Goal: Task Accomplishment & Management: Use online tool/utility

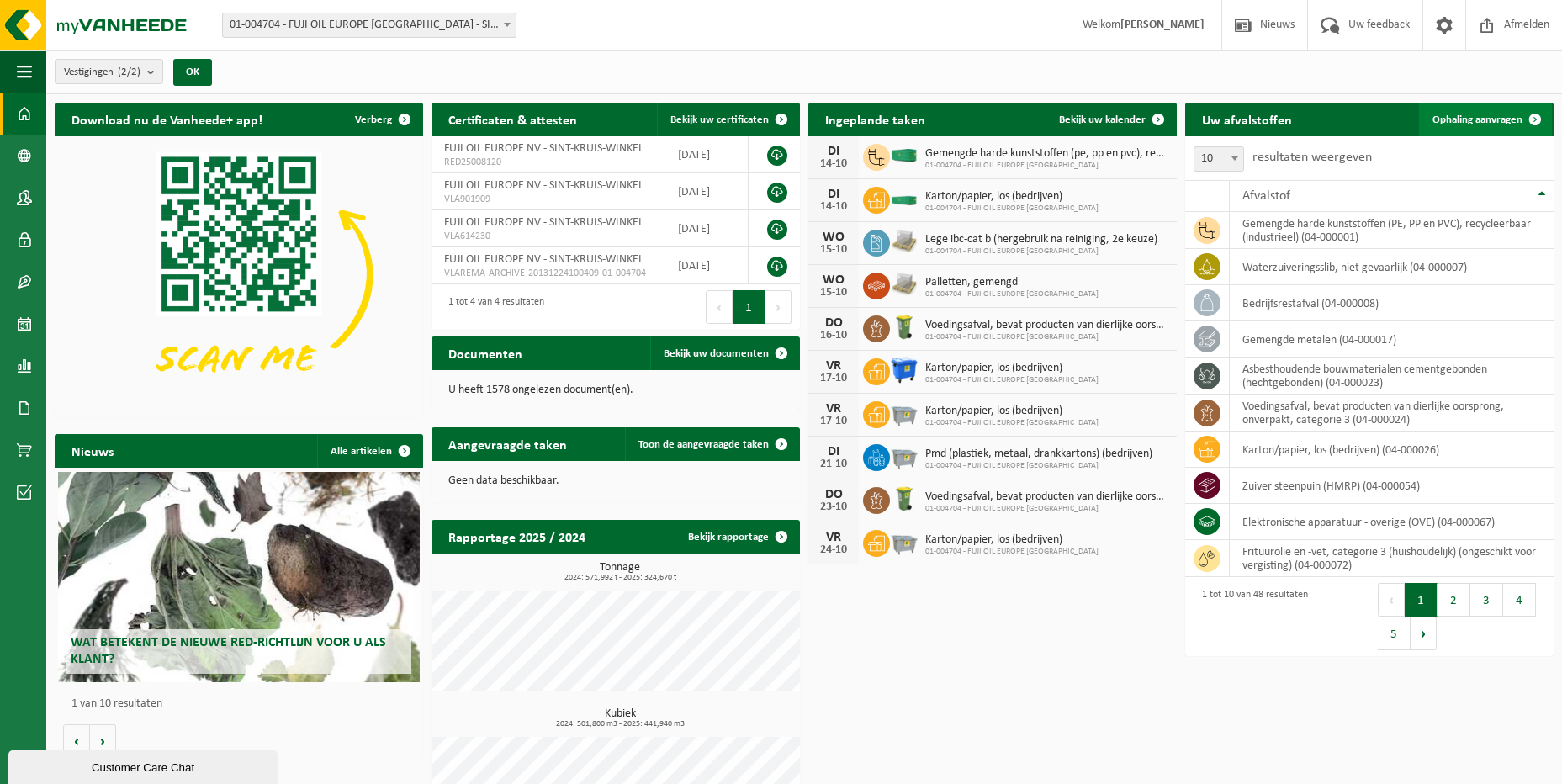
click at [1500, 116] on span "Ophaling aanvragen" at bounding box center [1477, 120] width 90 height 10
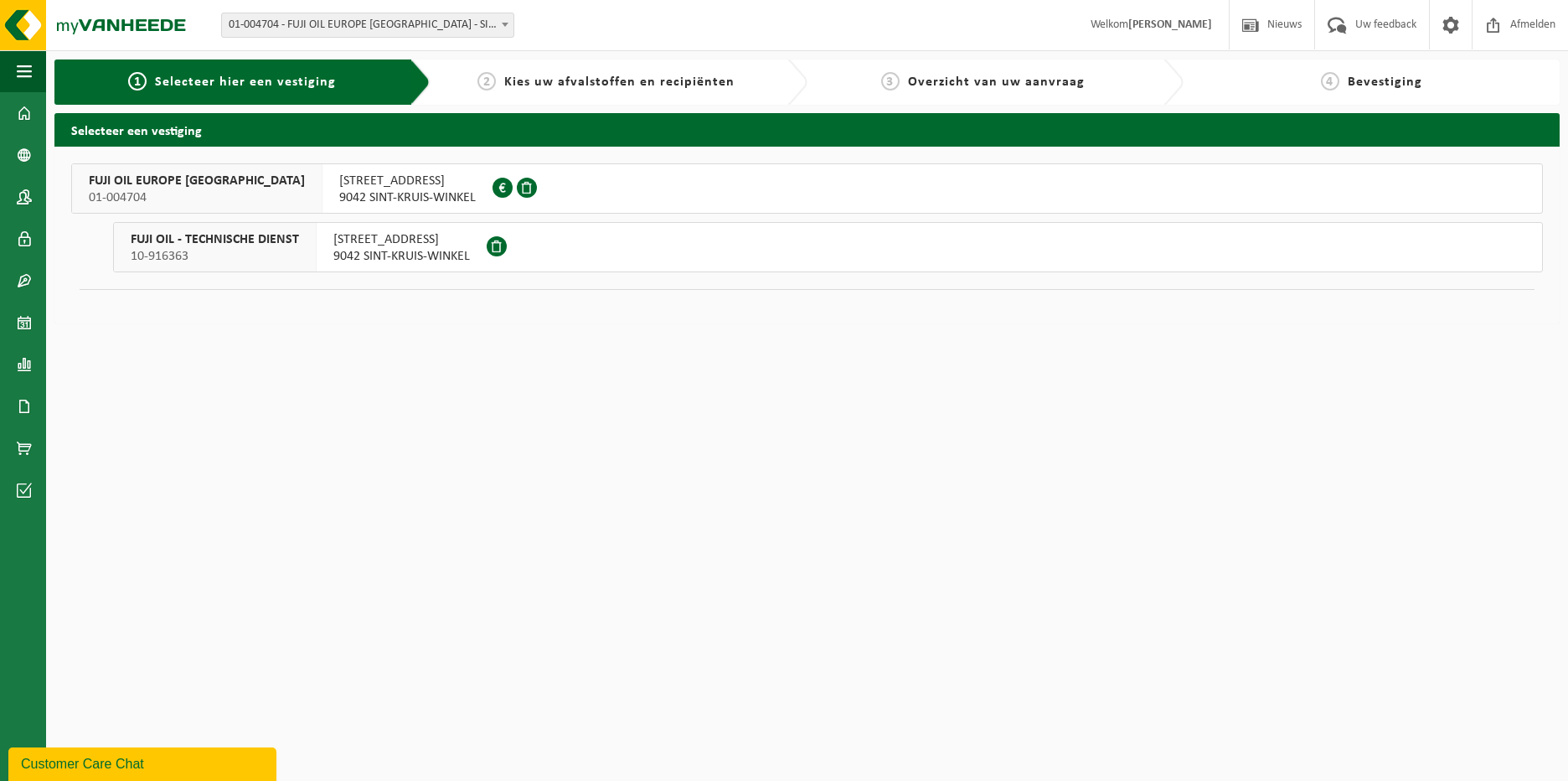
click at [339, 204] on span "9042 SINT-KRUIS-WINKEL" at bounding box center [407, 197] width 137 height 17
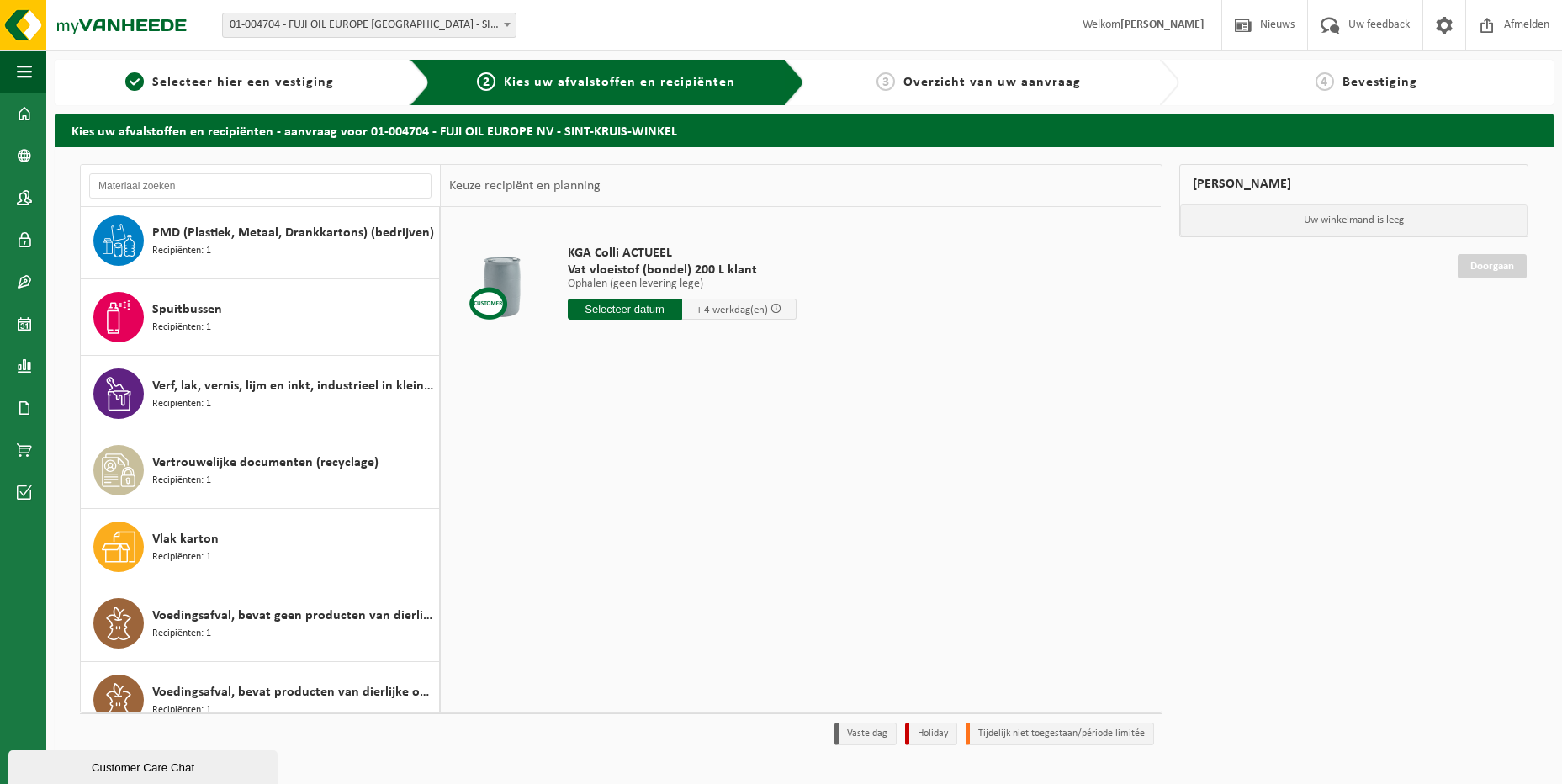
scroll to position [3040, 0]
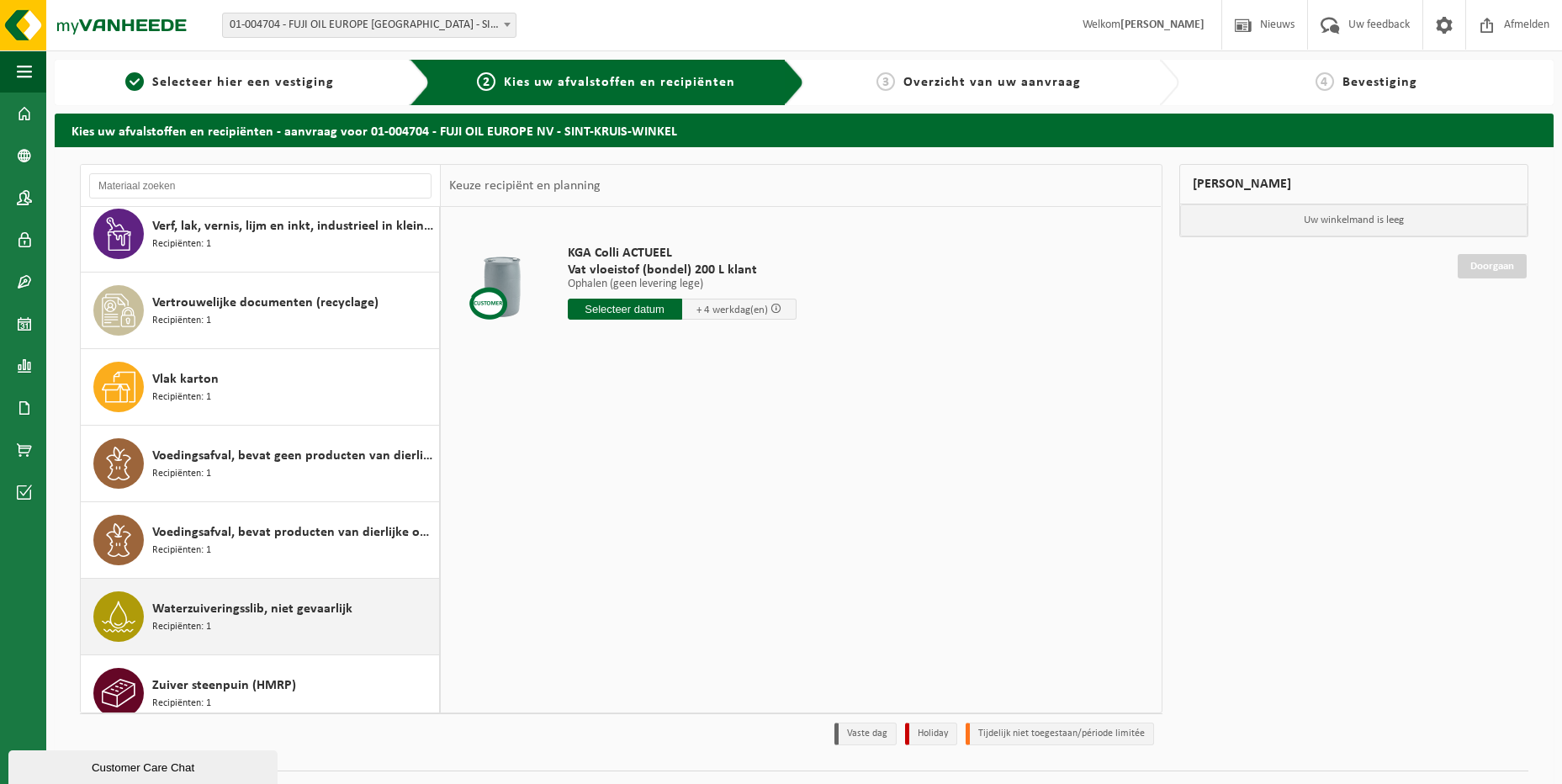
click at [283, 598] on span "Waterzuiveringsslib, niet gevaarlijk" at bounding box center [252, 608] width 200 height 20
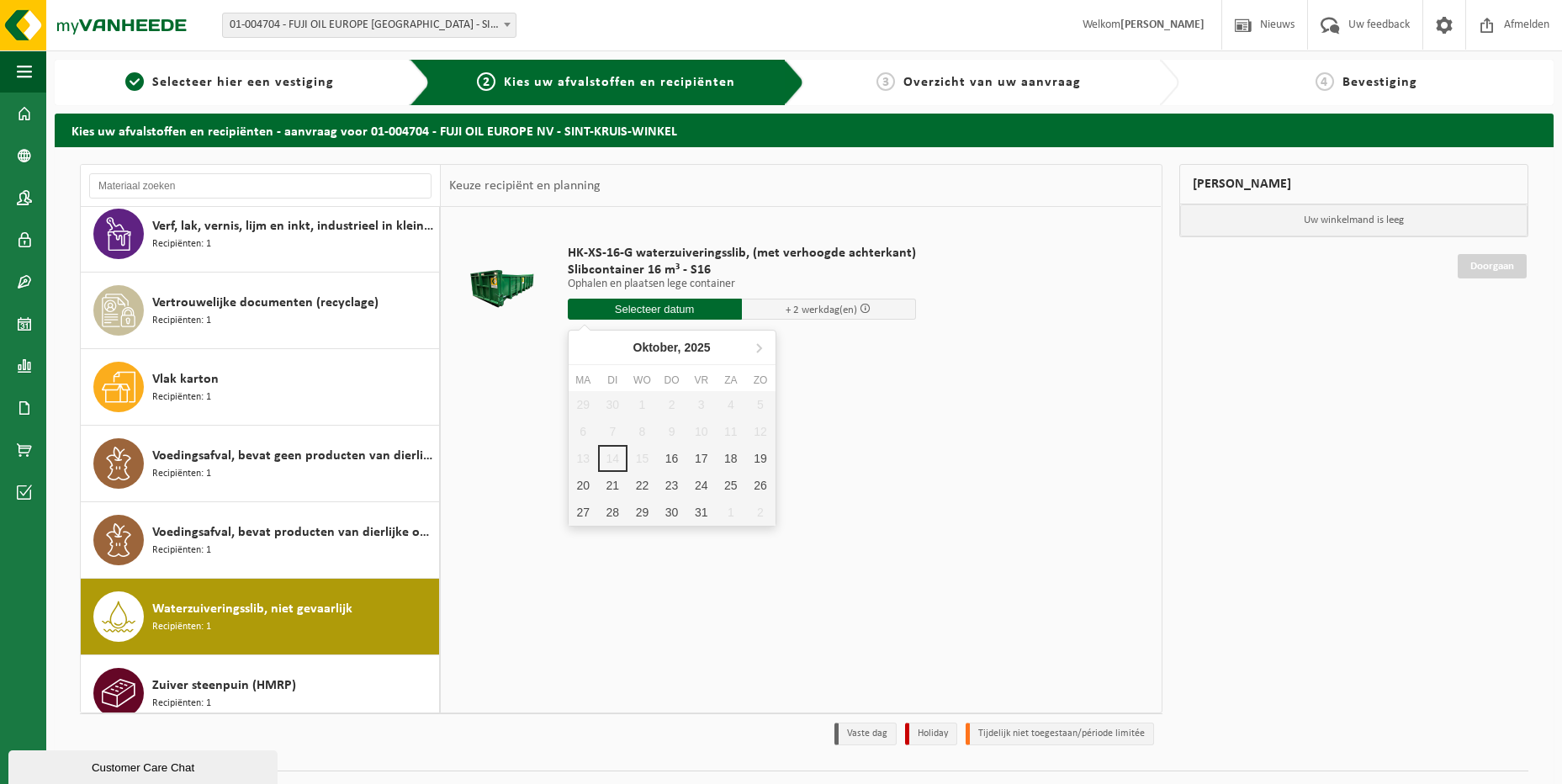
click at [658, 307] on input "text" at bounding box center [655, 309] width 174 height 21
click at [589, 484] on div "20" at bounding box center [584, 485] width 30 height 27
type input "Van 2025-10-20"
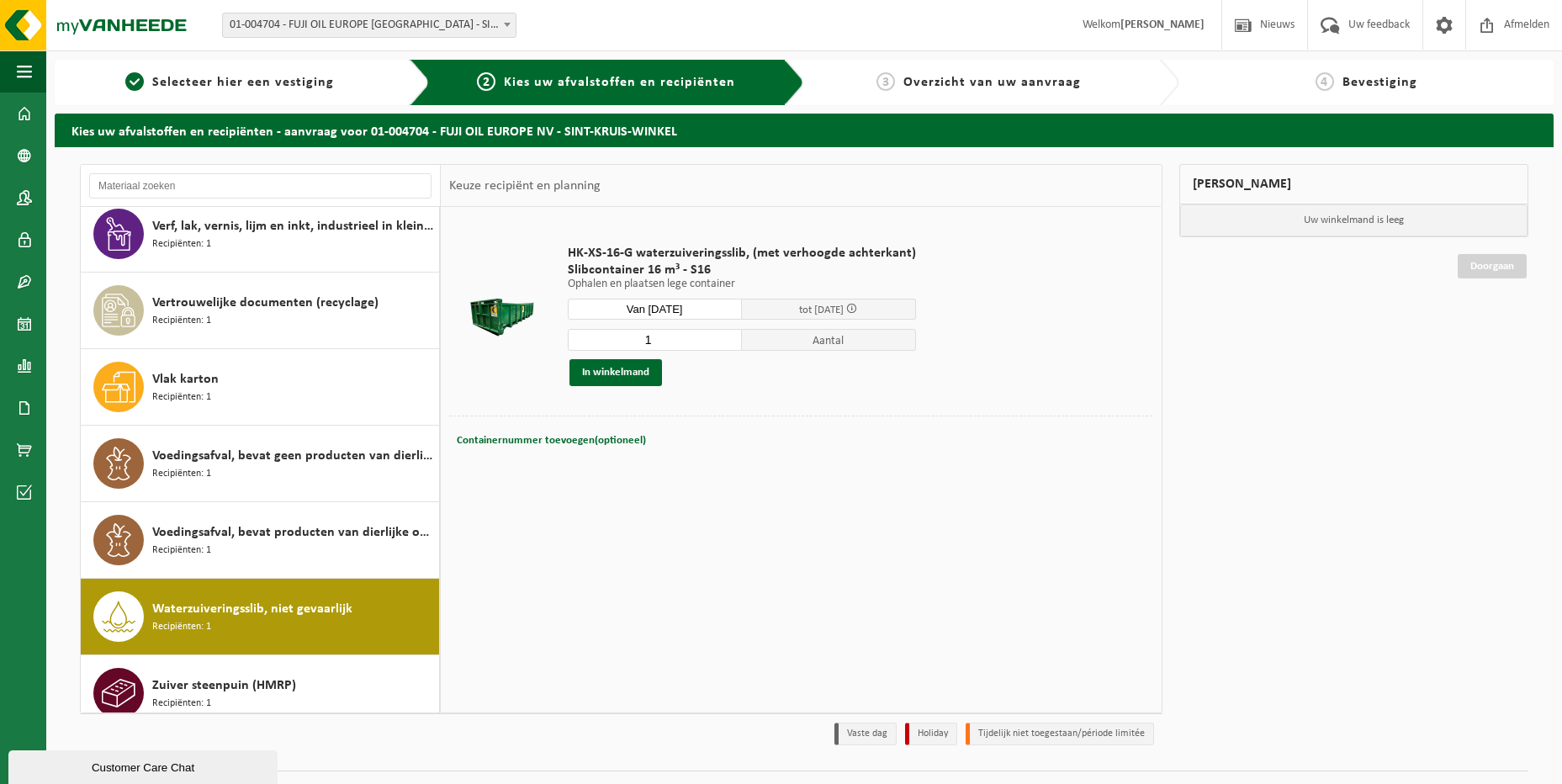
click at [809, 312] on span "tot 22/10/2025" at bounding box center [821, 310] width 45 height 10
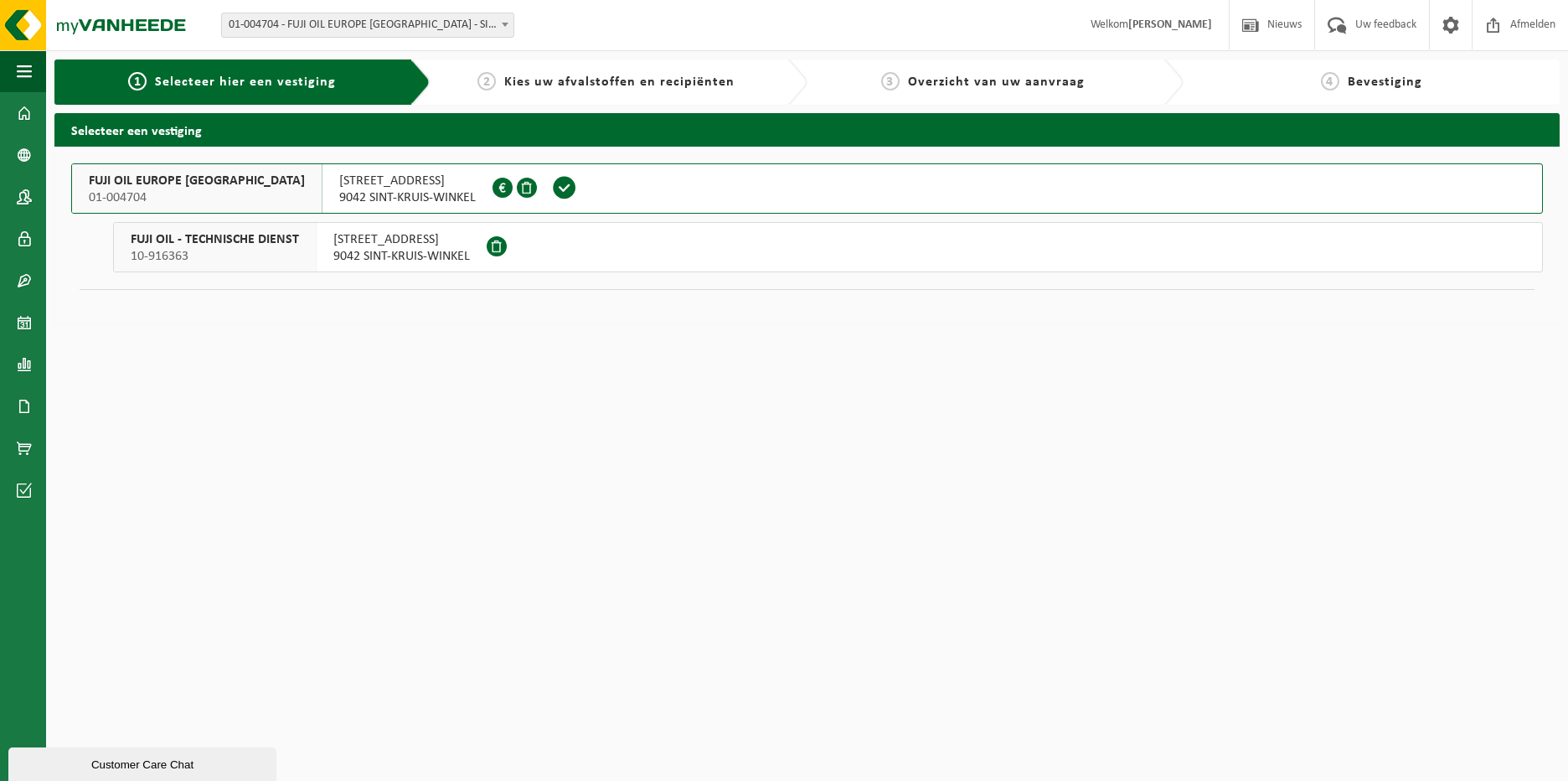
click at [339, 178] on span "KUHLMANNLAAN 36" at bounding box center [407, 180] width 137 height 17
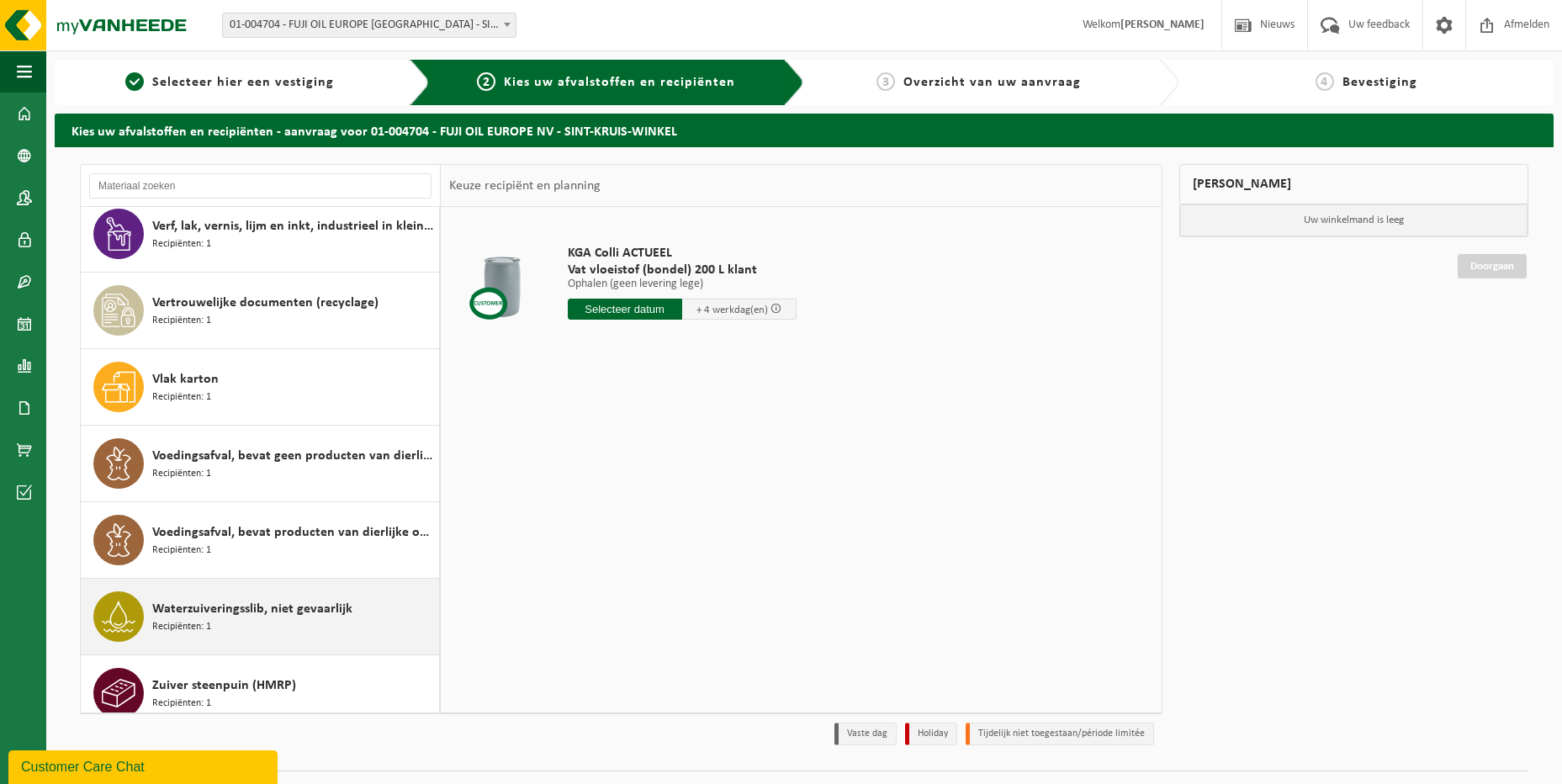
scroll to position [38, 0]
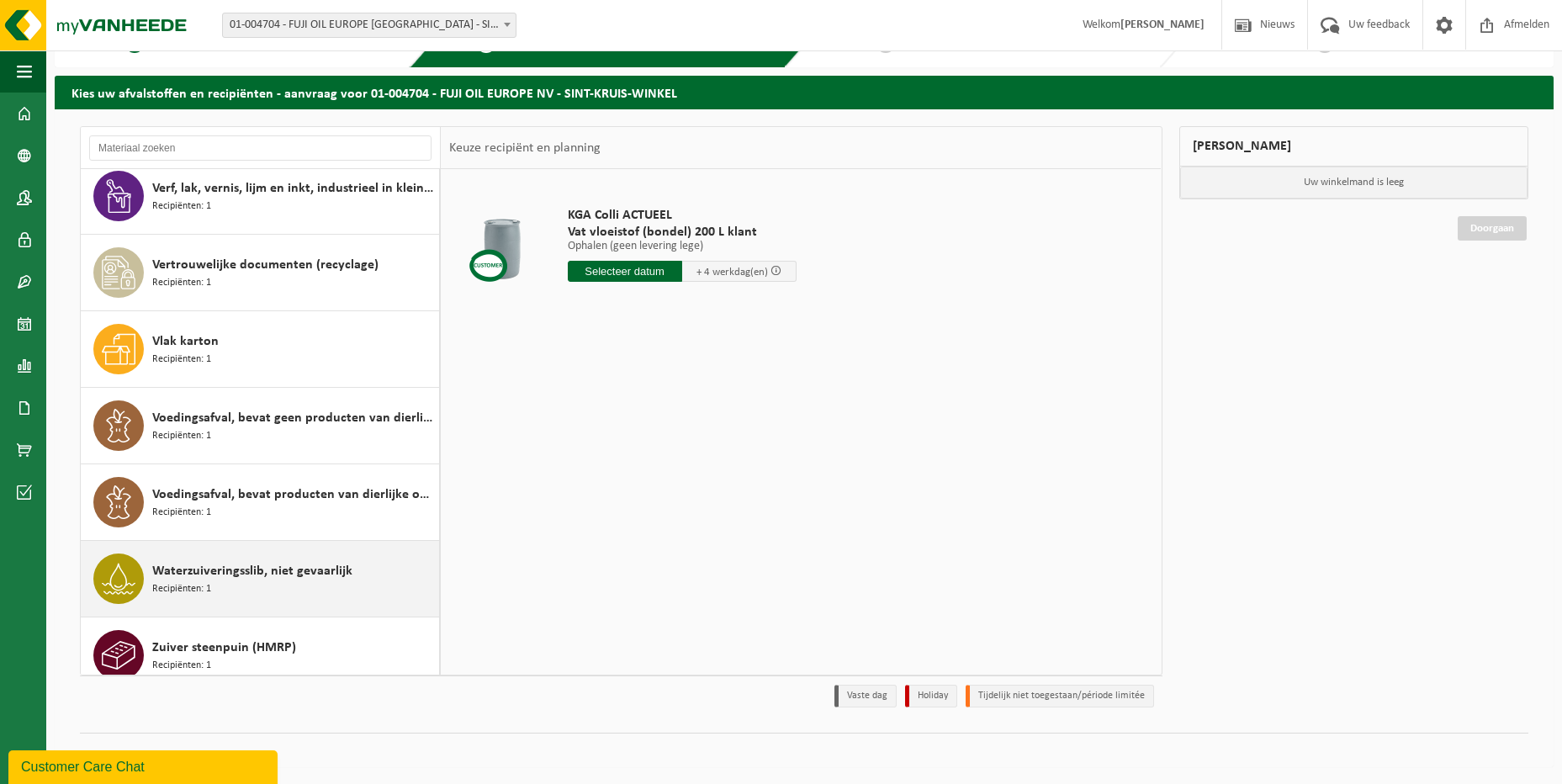
click at [277, 564] on div "Waterzuiveringsslib, niet gevaarlijk Recipiënten: 1" at bounding box center [293, 578] width 283 height 51
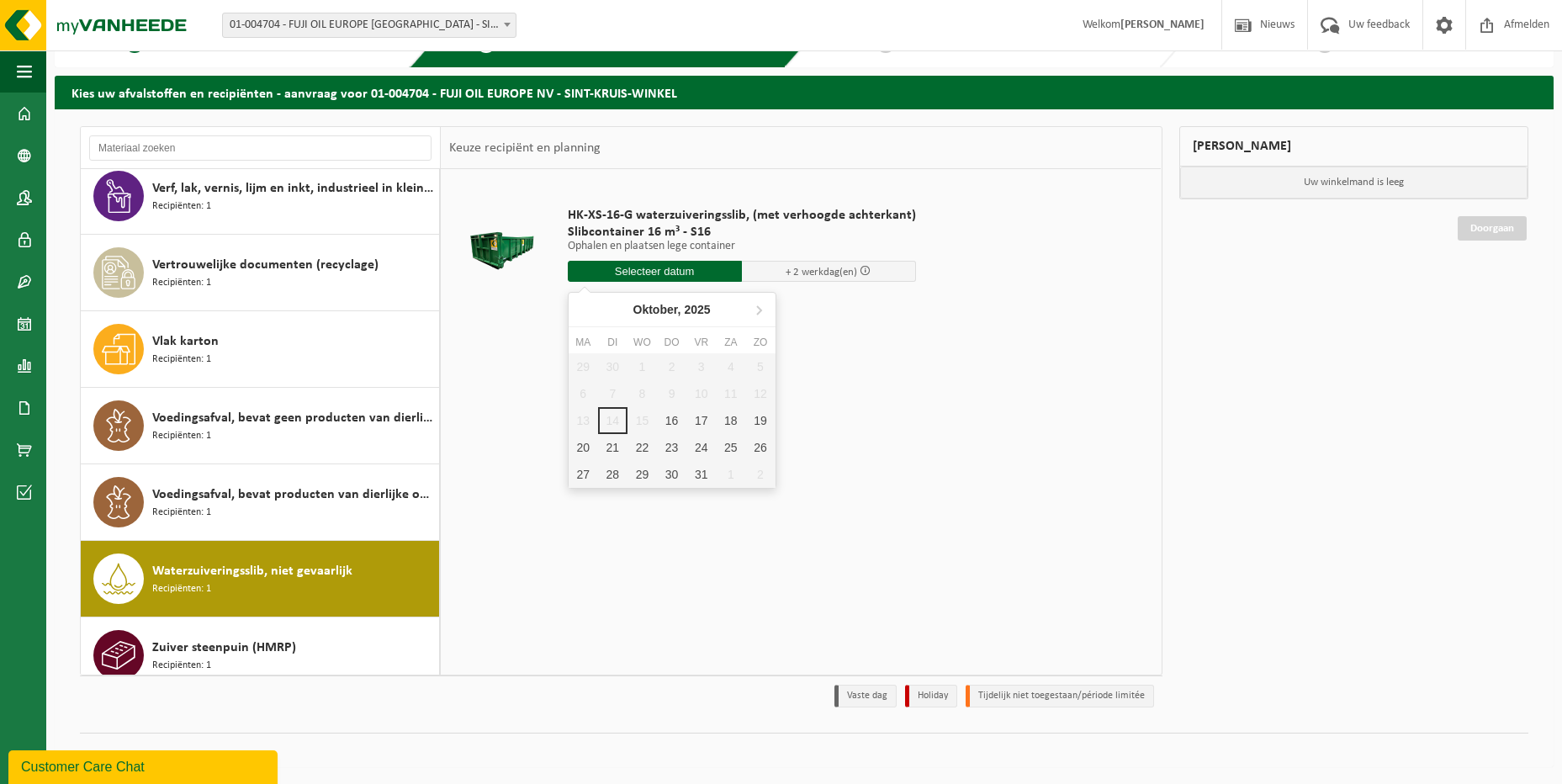
click at [715, 270] on input "text" at bounding box center [655, 271] width 174 height 21
click at [700, 429] on div "17" at bounding box center [701, 420] width 30 height 27
type input "Van 2025-10-17"
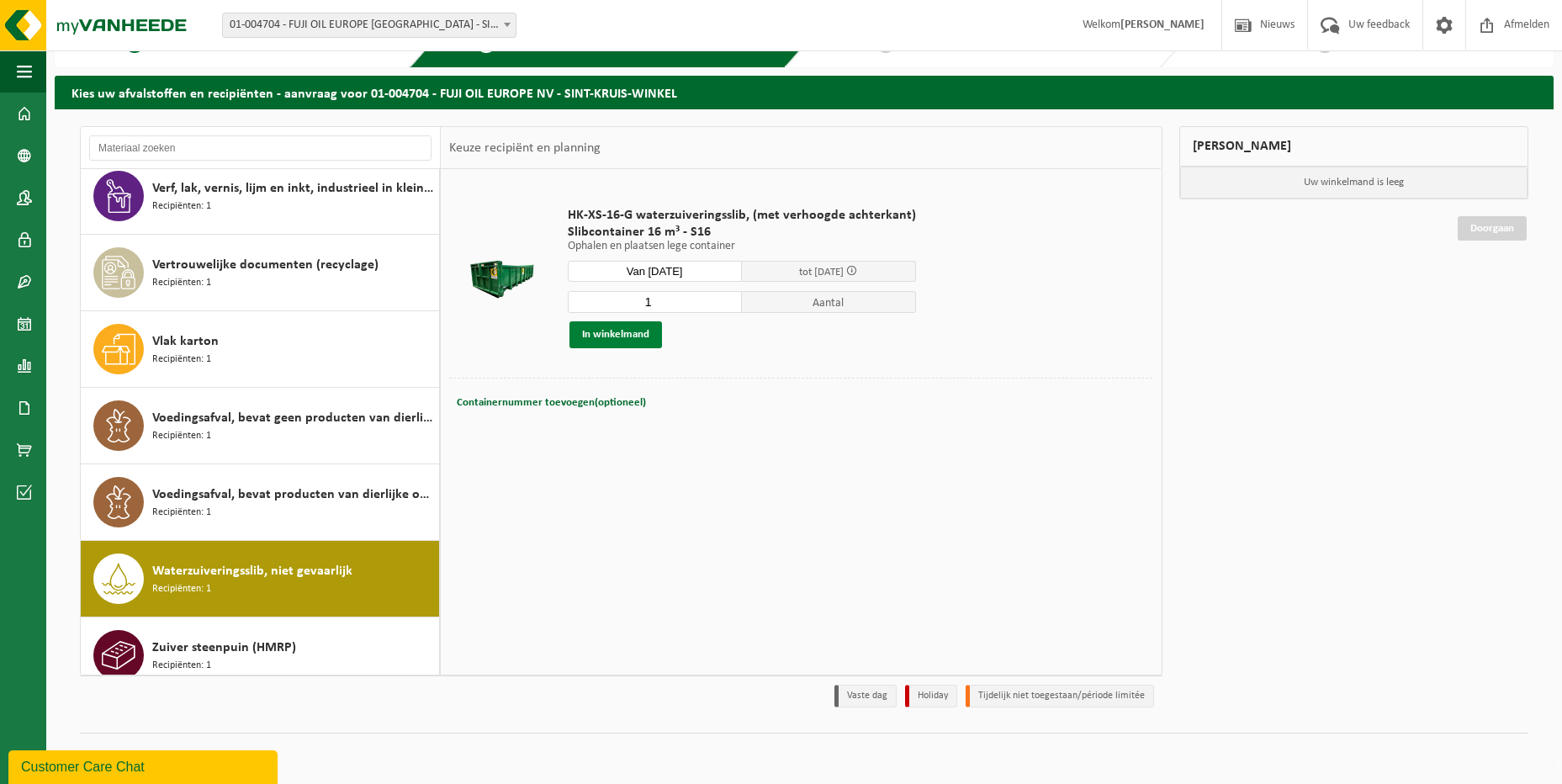
click at [613, 331] on button "In winkelmand" at bounding box center [616, 334] width 93 height 27
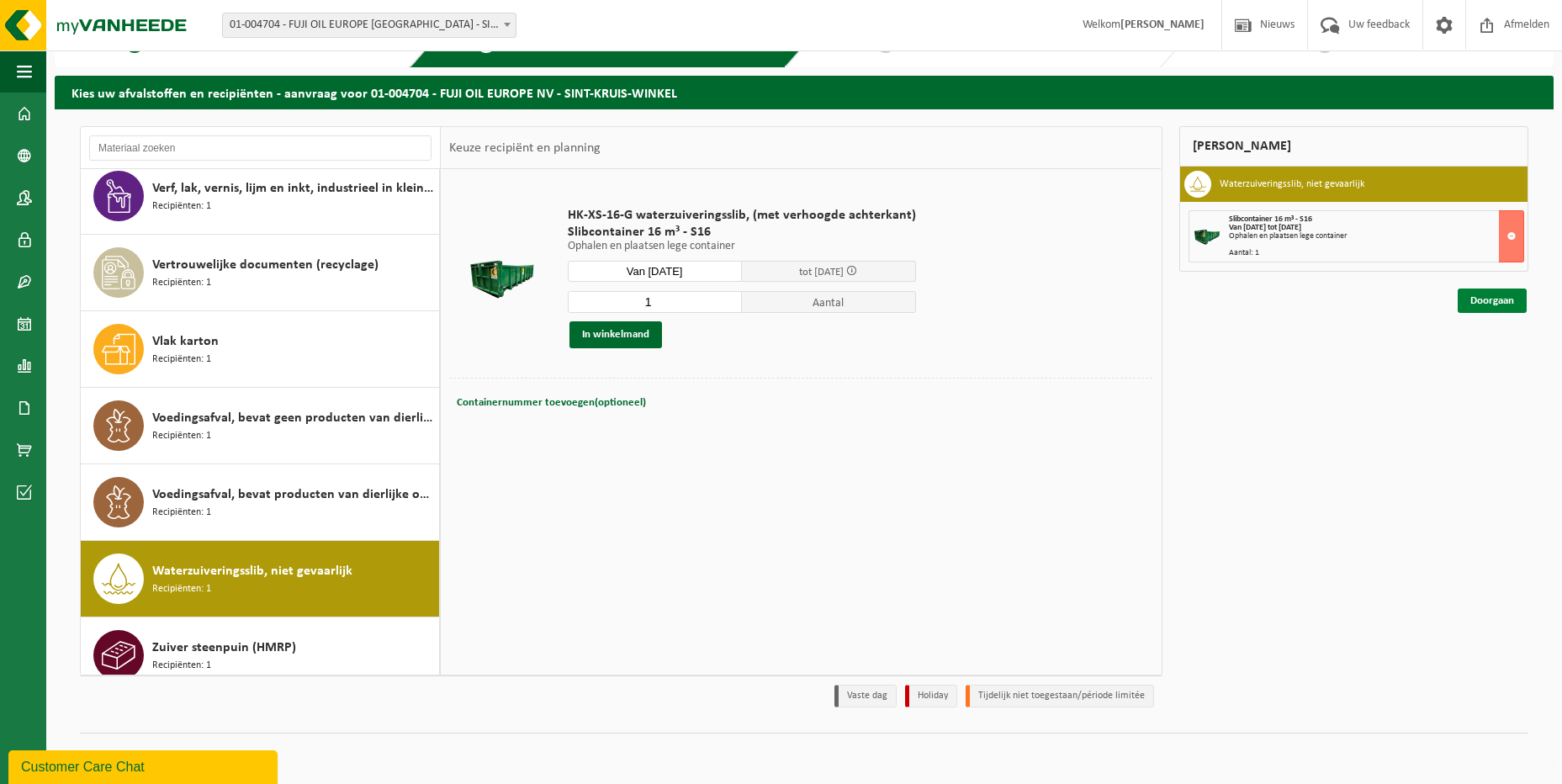
click at [1478, 303] on link "Doorgaan" at bounding box center [1491, 301] width 69 height 24
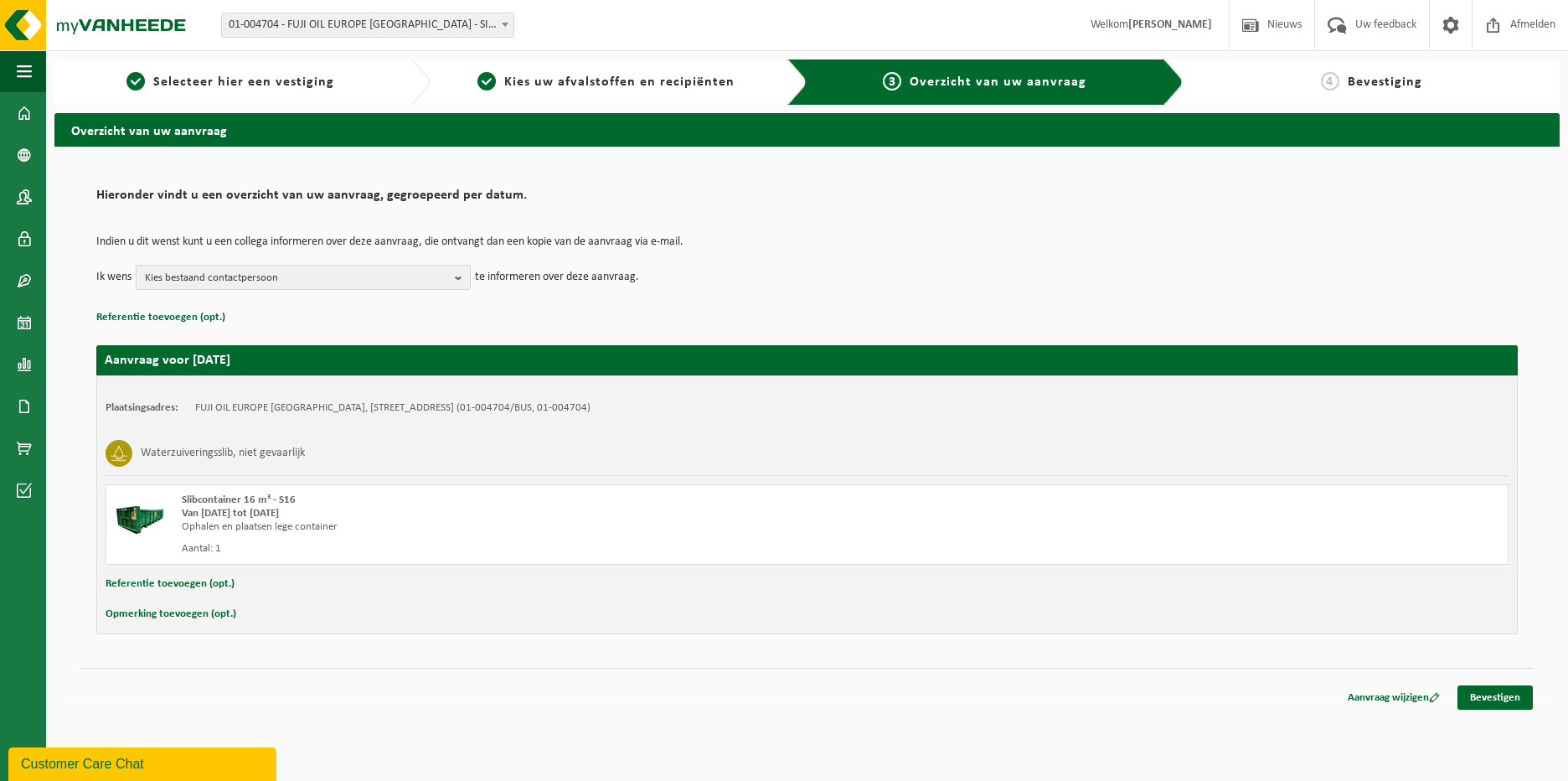
click at [458, 275] on b "button" at bounding box center [462, 277] width 15 height 24
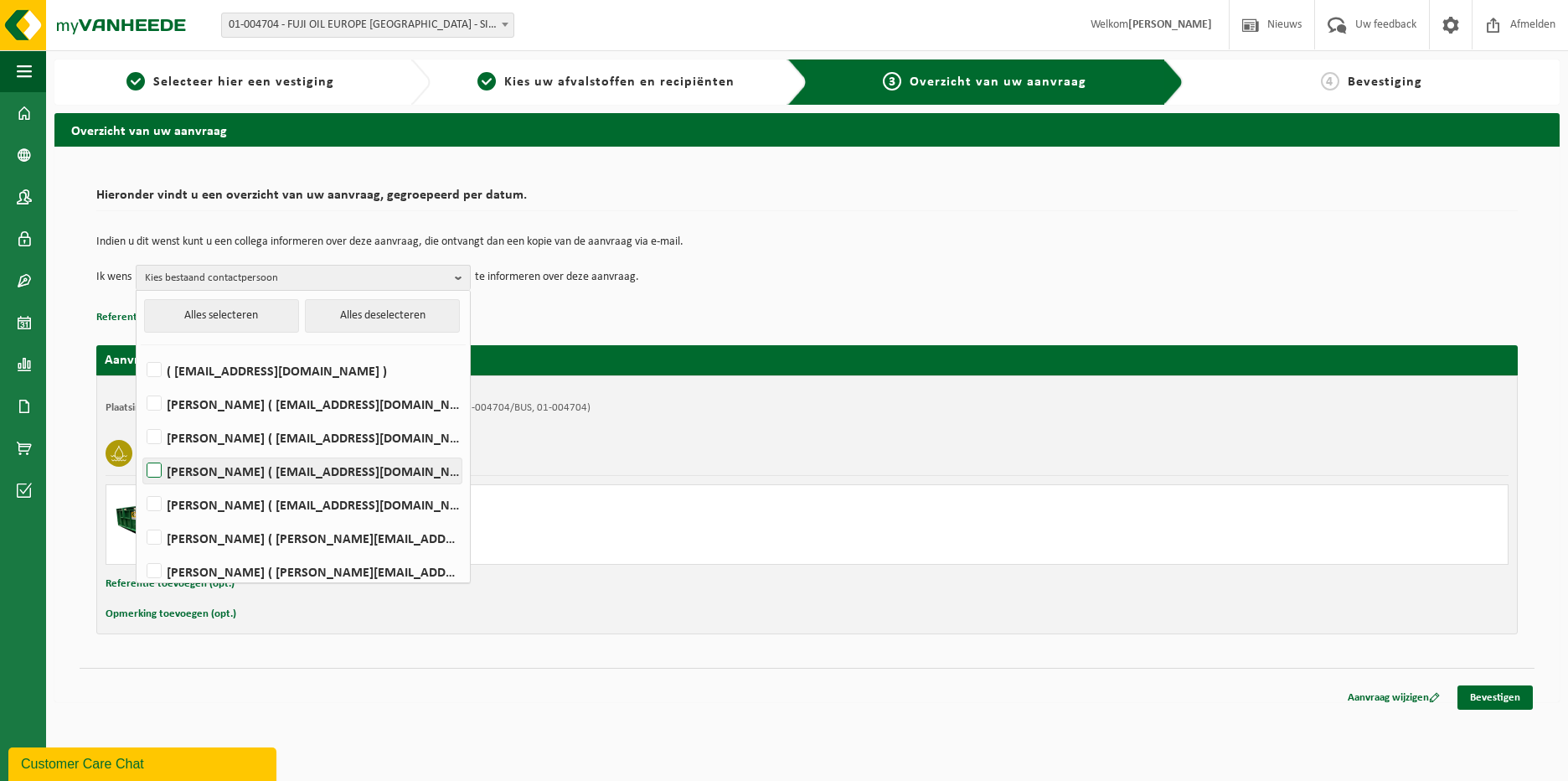
click at [153, 467] on label "Tom Hilderson ( tom.hilderson@fujioileurope.com )" at bounding box center [302, 471] width 318 height 25
click at [140, 450] on input "Tom Hilderson ( tom.hilderson@fujioileurope.com )" at bounding box center [139, 449] width 1 height 1
checkbox input "true"
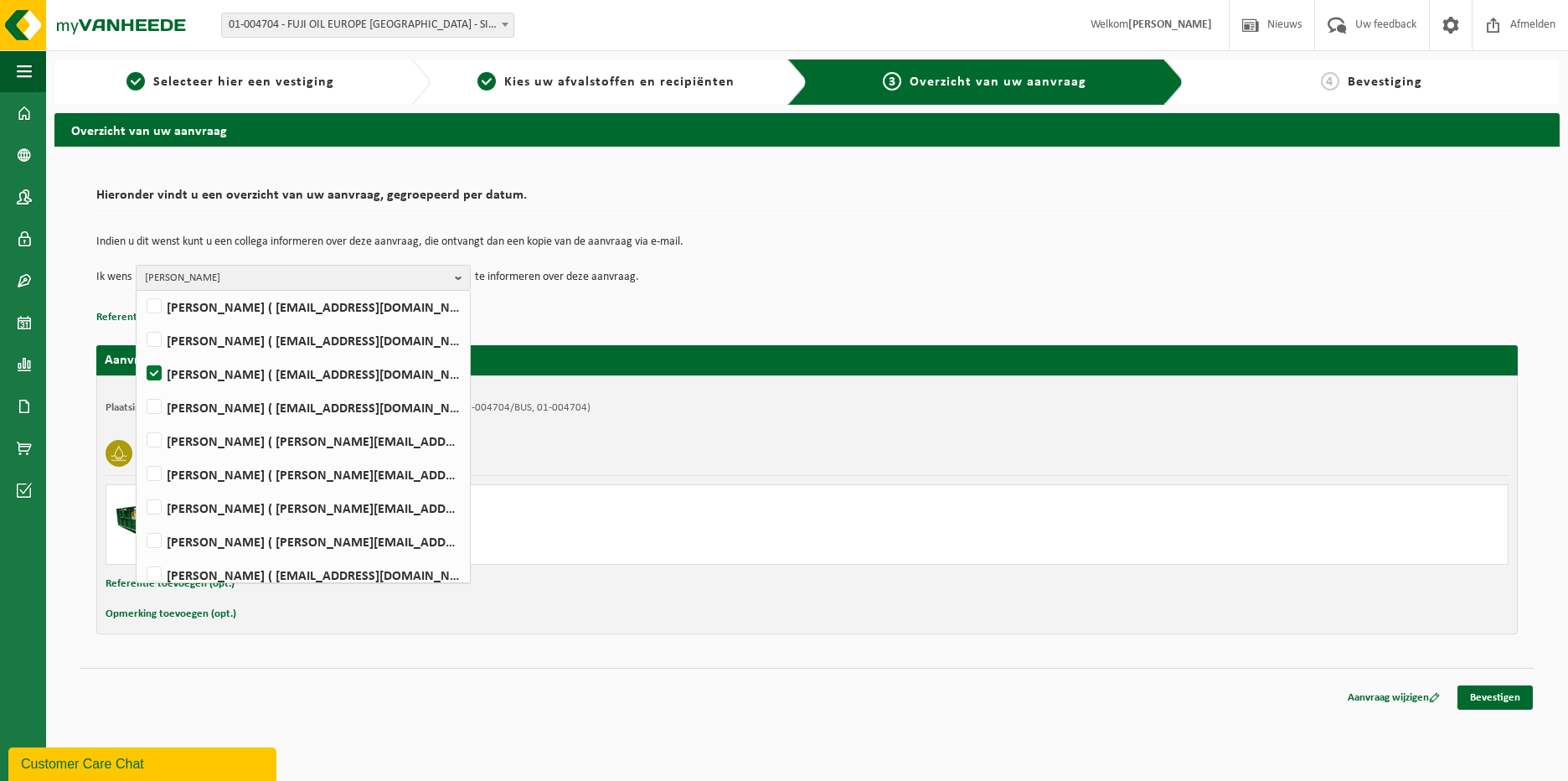
scroll to position [110, 0]
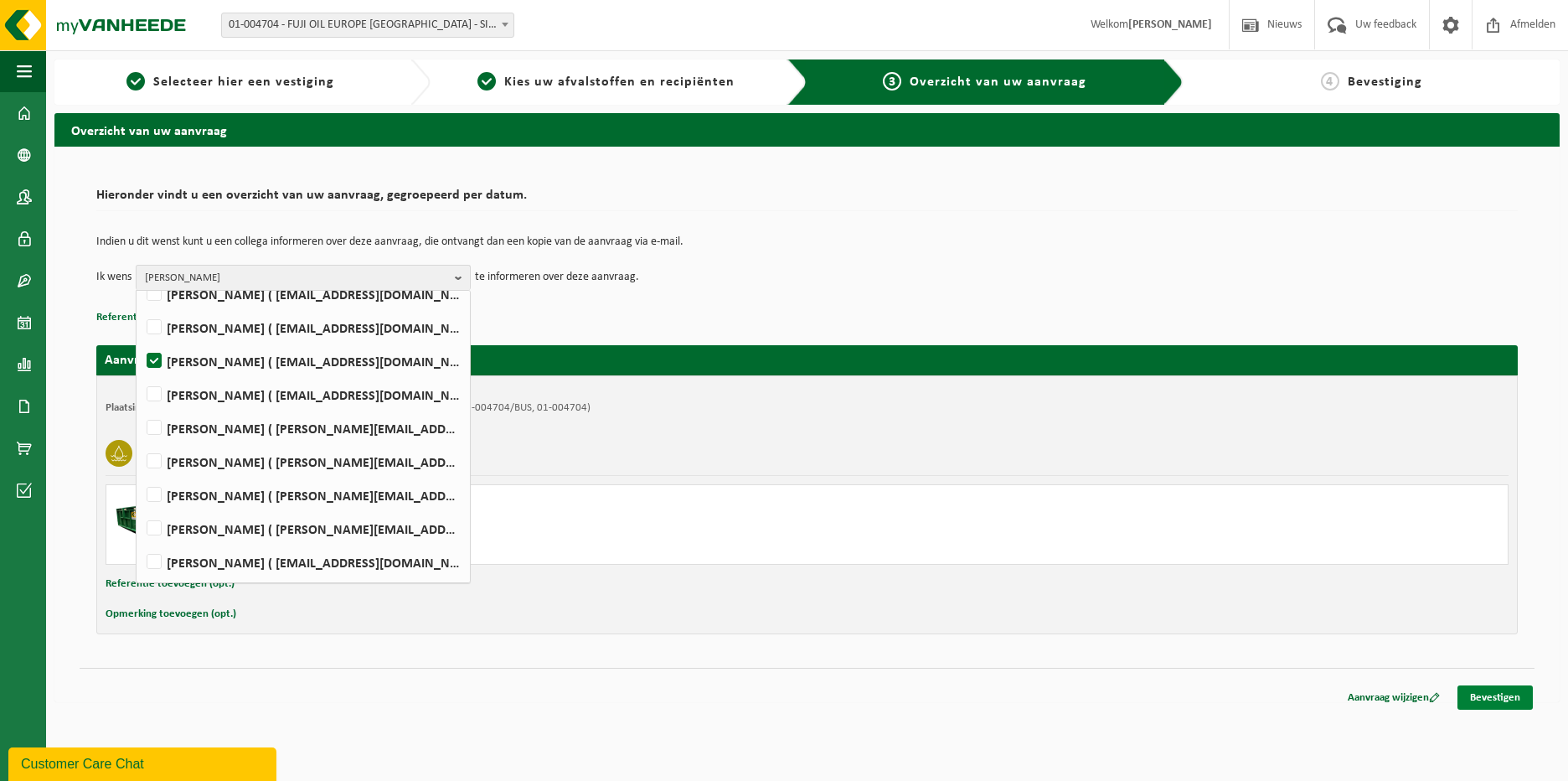
click at [1490, 697] on link "Bevestigen" at bounding box center [1495, 697] width 75 height 24
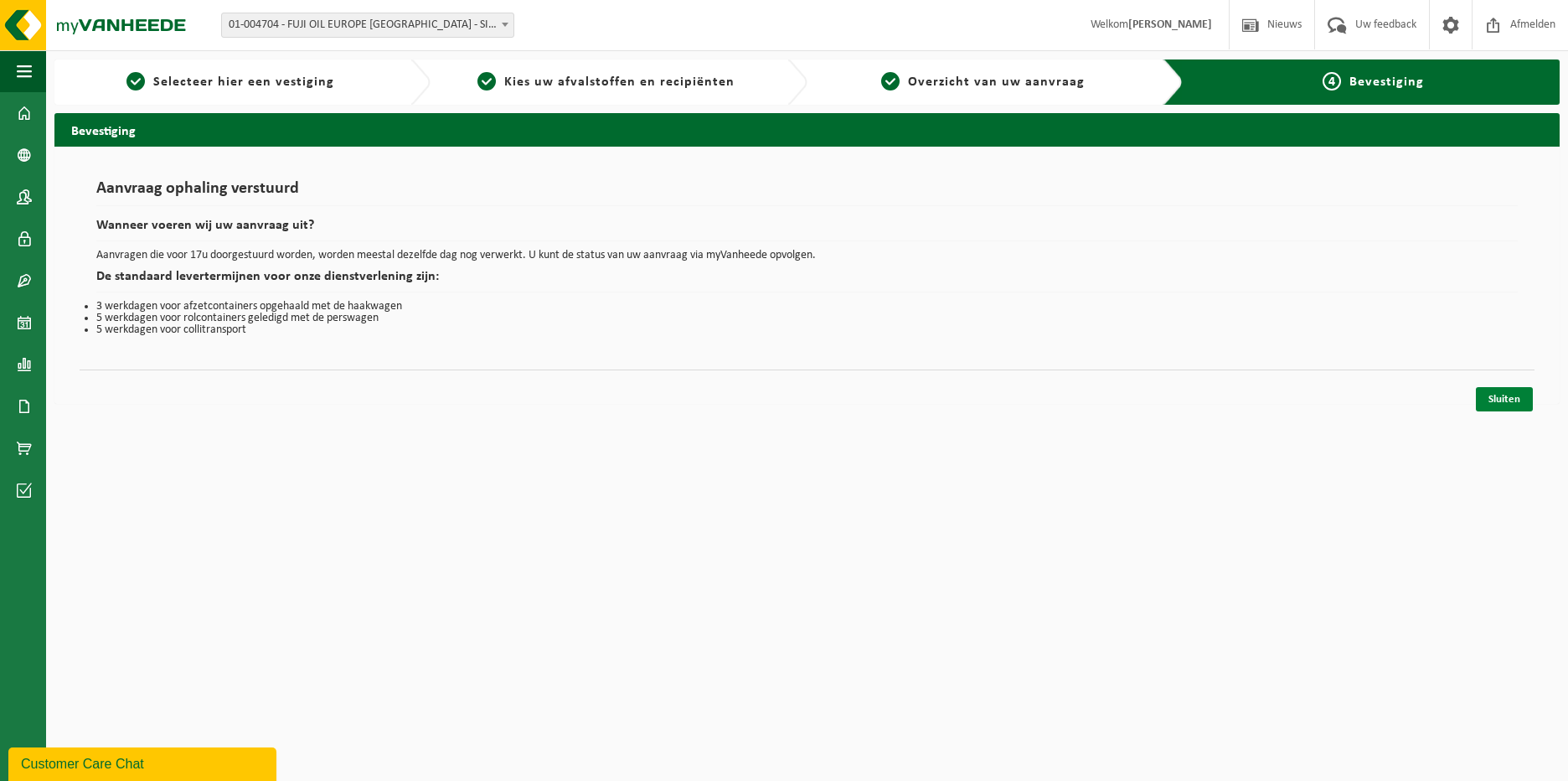
click at [1511, 404] on link "Sluiten" at bounding box center [1504, 399] width 57 height 24
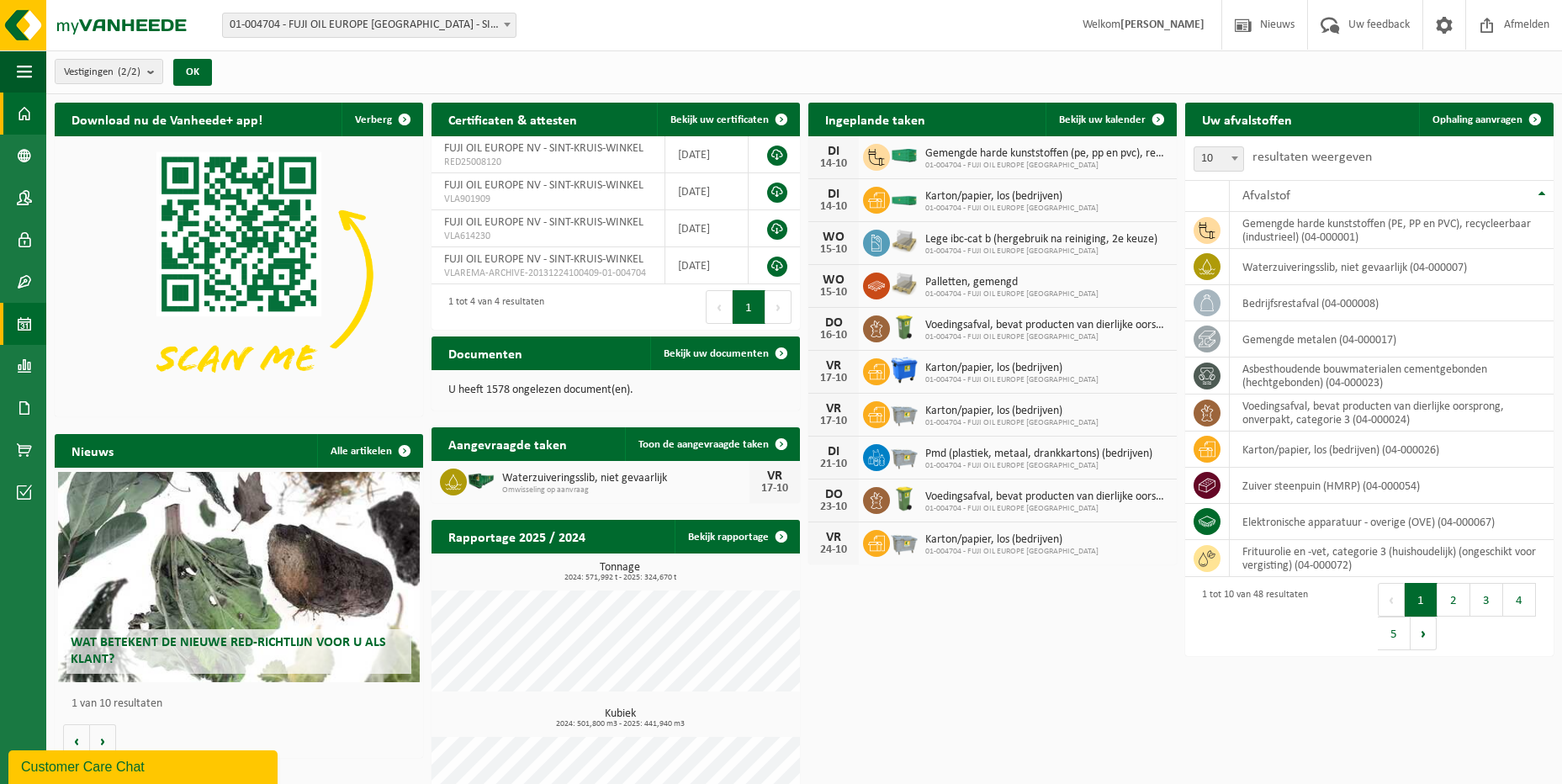
click at [26, 330] on span at bounding box center [24, 324] width 15 height 42
